Goal: Task Accomplishment & Management: Complete application form

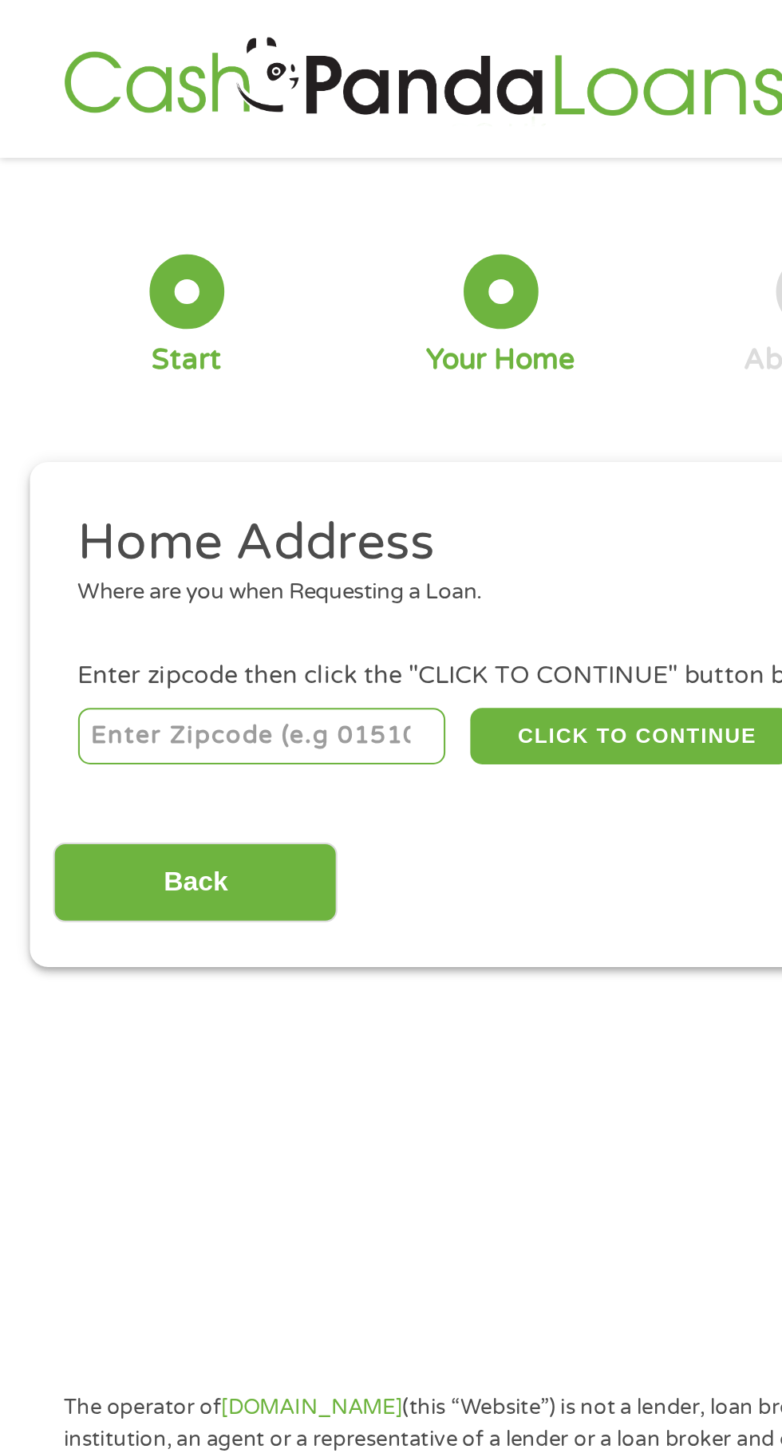
click at [103, 357] on input "number" at bounding box center [126, 353] width 177 height 27
type input "28433"
select select "[US_STATE]"
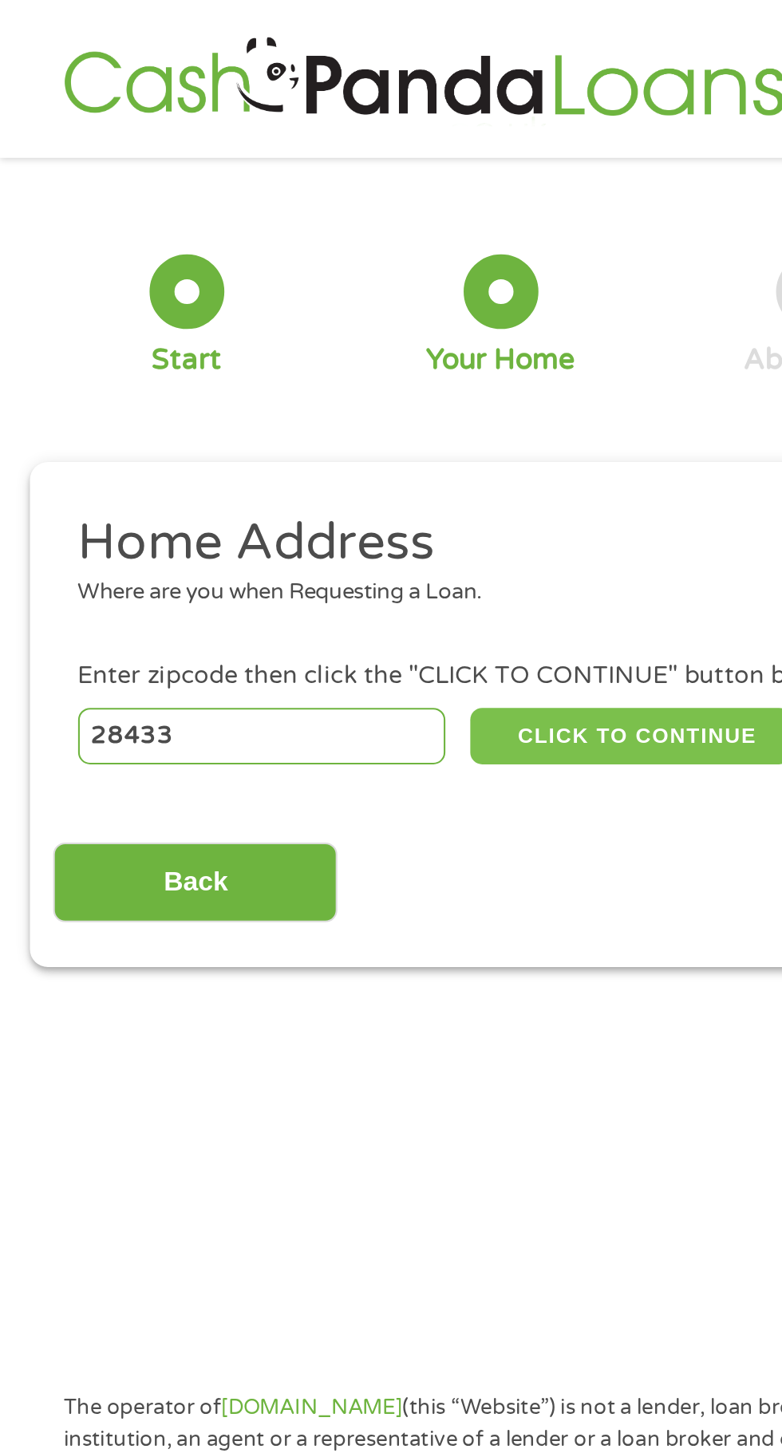
click at [312, 346] on button "CLICK TO CONTINUE" at bounding box center [303, 353] width 154 height 27
type input "28433"
type input "Clarkton"
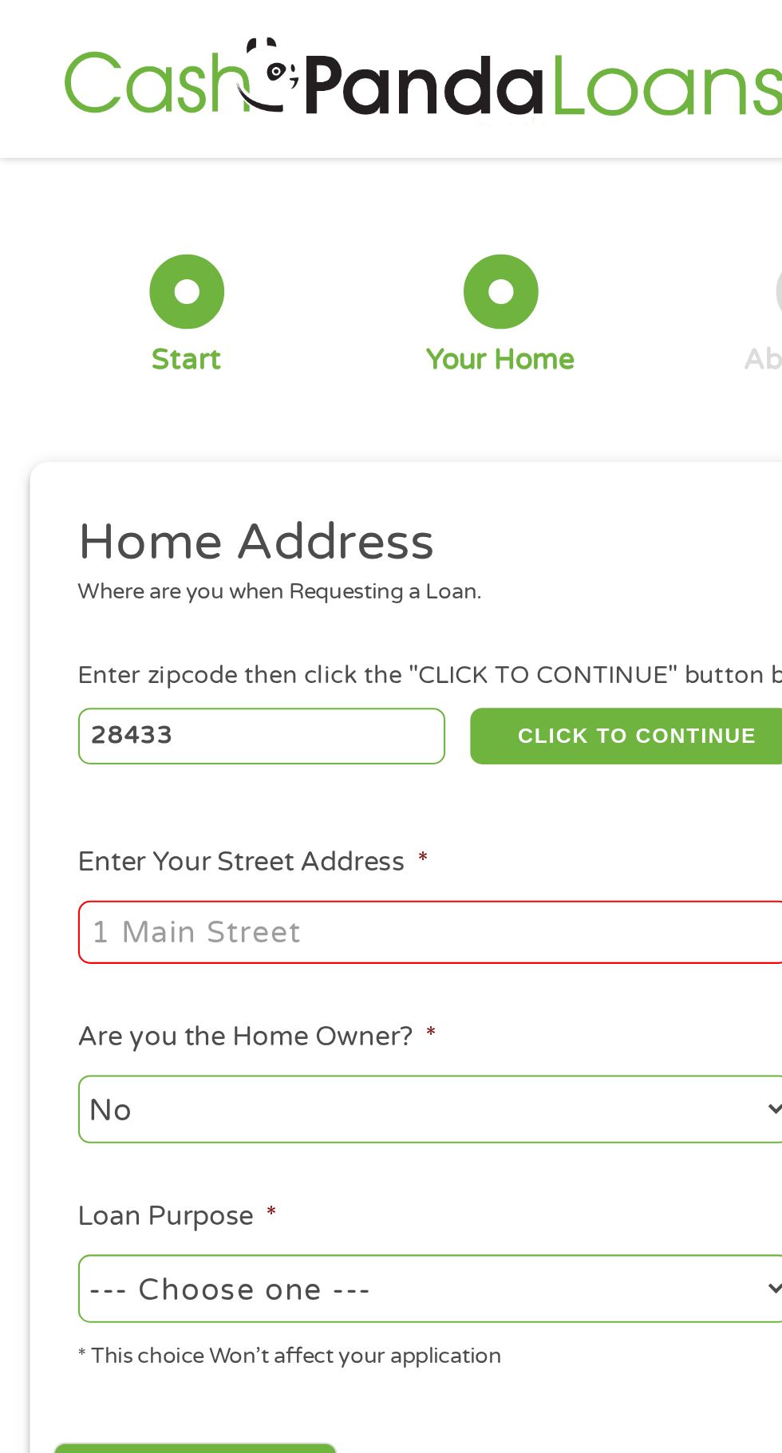
click at [90, 456] on input "Enter Your Street Address *" at bounding box center [209, 448] width 342 height 30
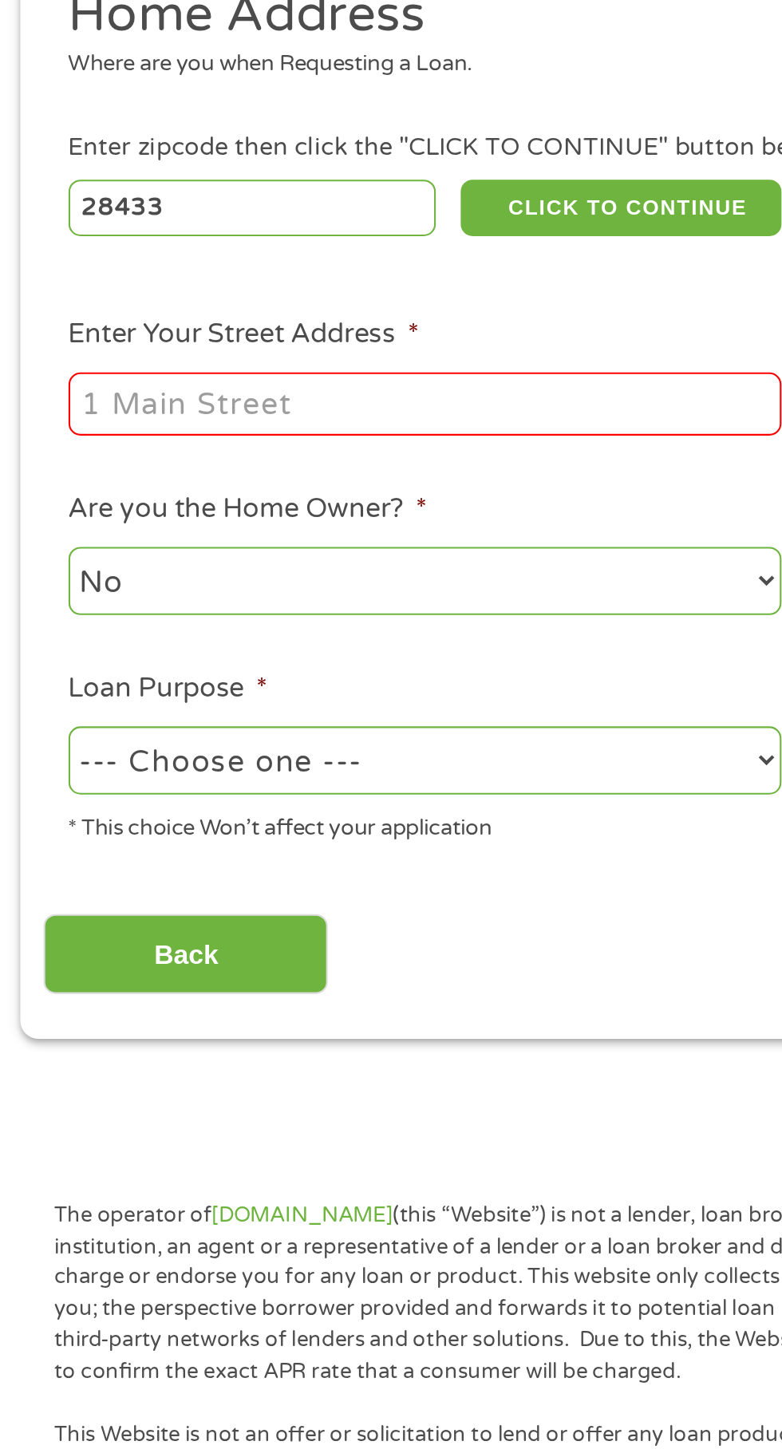
type input "[STREET_ADDRESS]"
